Goal: Information Seeking & Learning: Check status

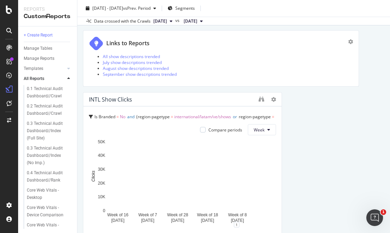
scroll to position [935, 0]
